Goal: Communication & Community: Answer question/provide support

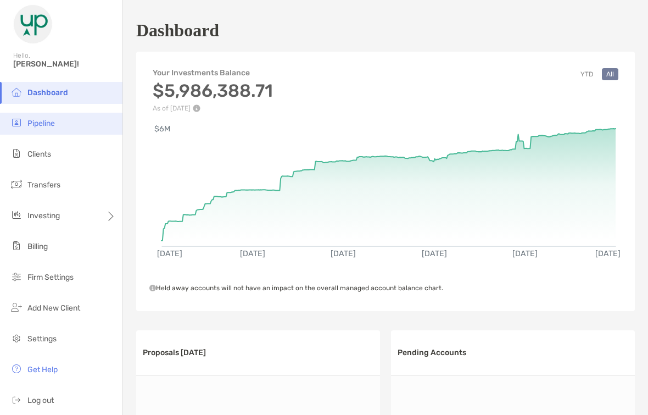
click at [66, 118] on li "Pipeline" at bounding box center [61, 124] width 123 height 22
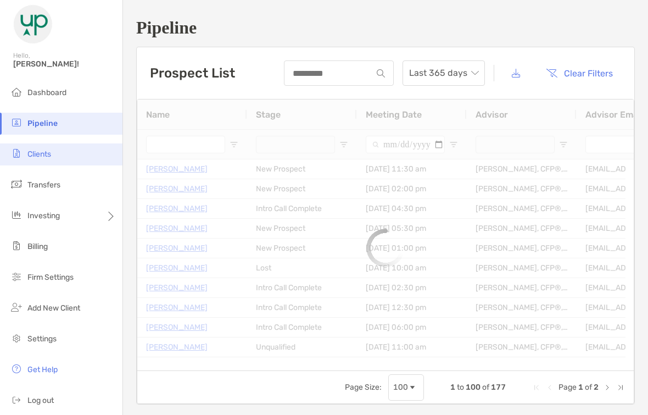
type input "**********"
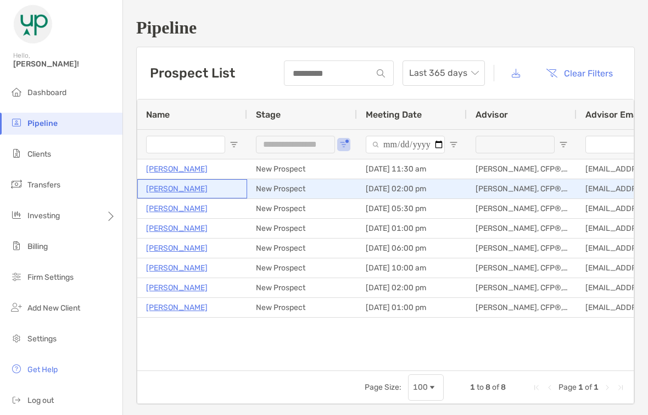
click at [174, 189] on p "[PERSON_NAME]" at bounding box center [177, 189] width 62 height 14
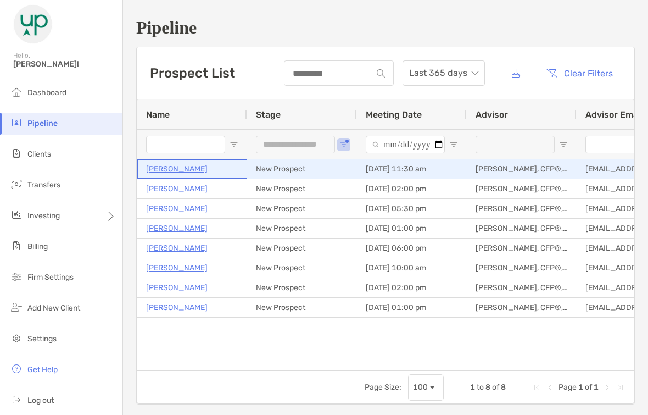
click at [171, 166] on p "Elizabeth Kitley" at bounding box center [177, 169] width 62 height 14
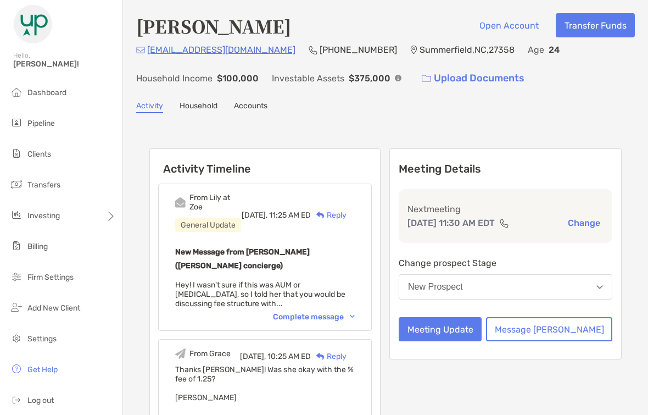
click at [349, 312] on div "Complete message" at bounding box center [314, 316] width 82 height 9
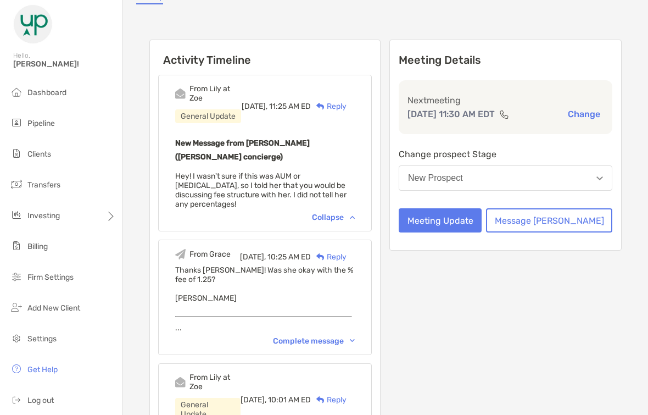
scroll to position [110, 0]
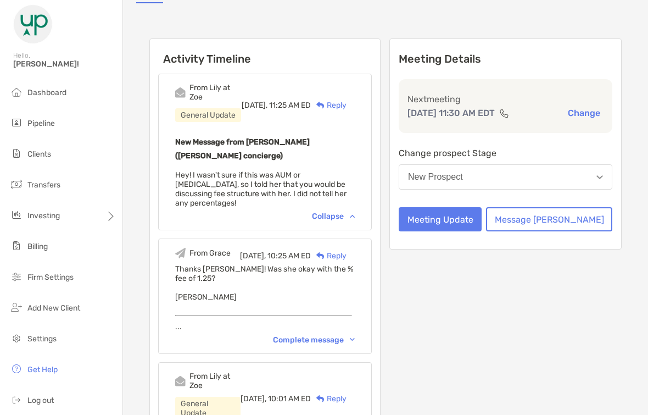
click at [355, 335] on div "Complete message" at bounding box center [314, 339] width 82 height 9
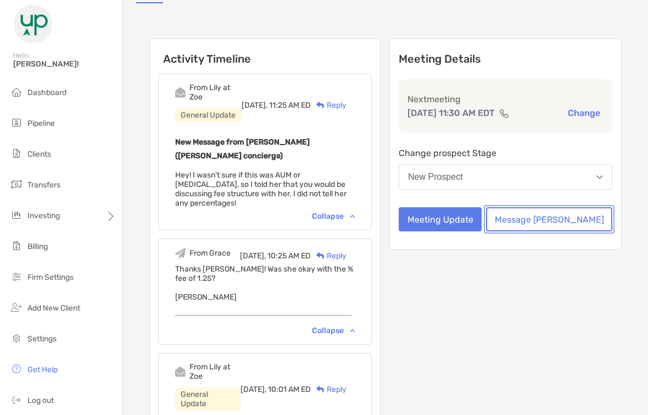
click at [578, 230] on button "Message [PERSON_NAME]" at bounding box center [549, 219] width 126 height 24
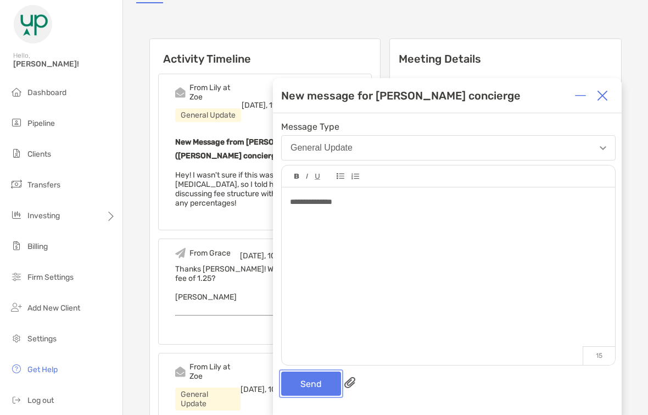
click at [298, 386] on button "Send" at bounding box center [311, 383] width 60 height 24
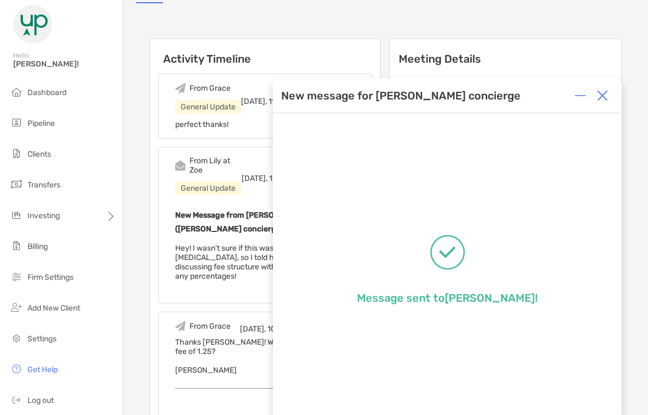
click at [602, 96] on img at bounding box center [602, 95] width 11 height 11
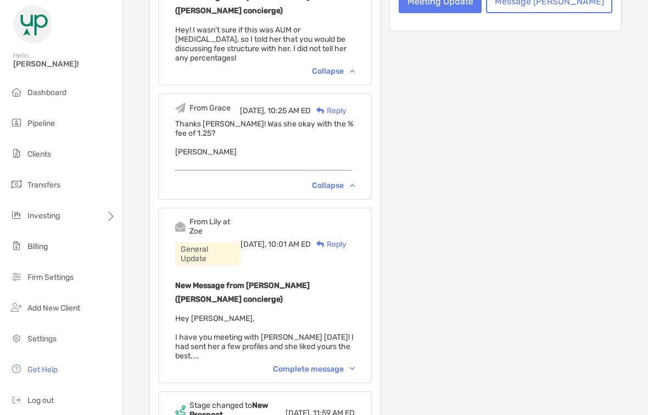
scroll to position [330, 0]
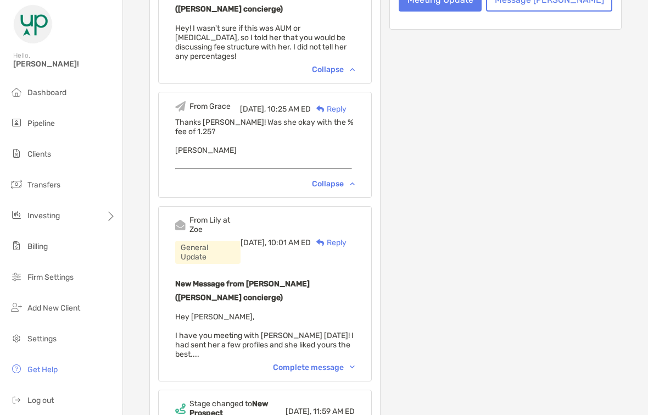
click at [343, 363] on div "Complete message" at bounding box center [314, 367] width 82 height 9
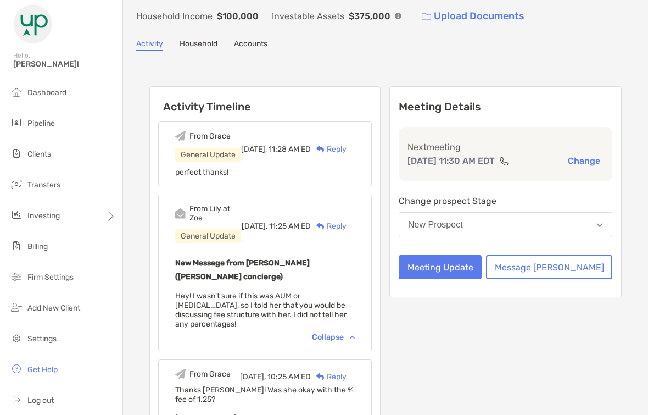
scroll to position [0, 0]
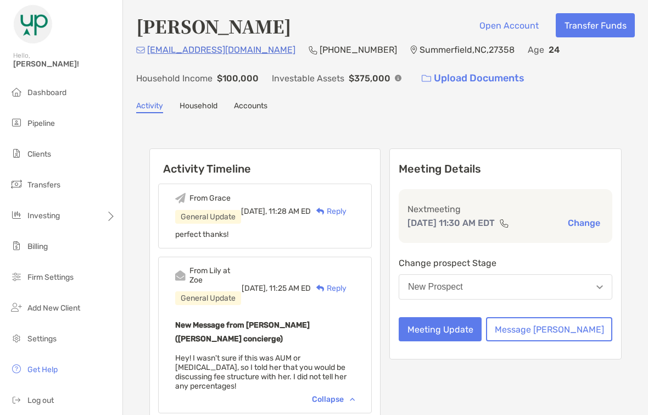
click at [320, 47] on p "(336) 944-4717" at bounding box center [358, 50] width 77 height 14
copy p "(336) 944-4717"
